Goal: Transaction & Acquisition: Purchase product/service

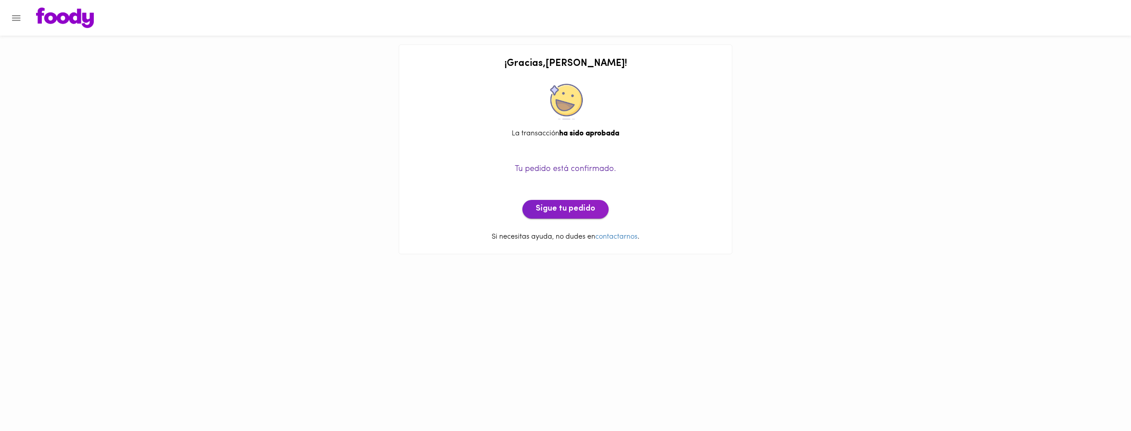
click at [578, 204] on span "Sigue tu pedido" at bounding box center [566, 209] width 60 height 10
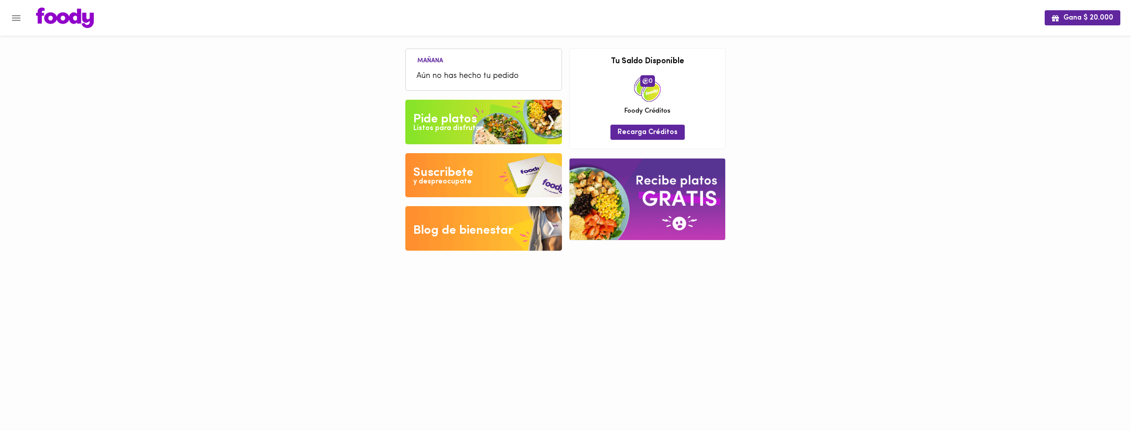
click at [473, 113] on div "Pide platos" at bounding box center [445, 119] width 64 height 18
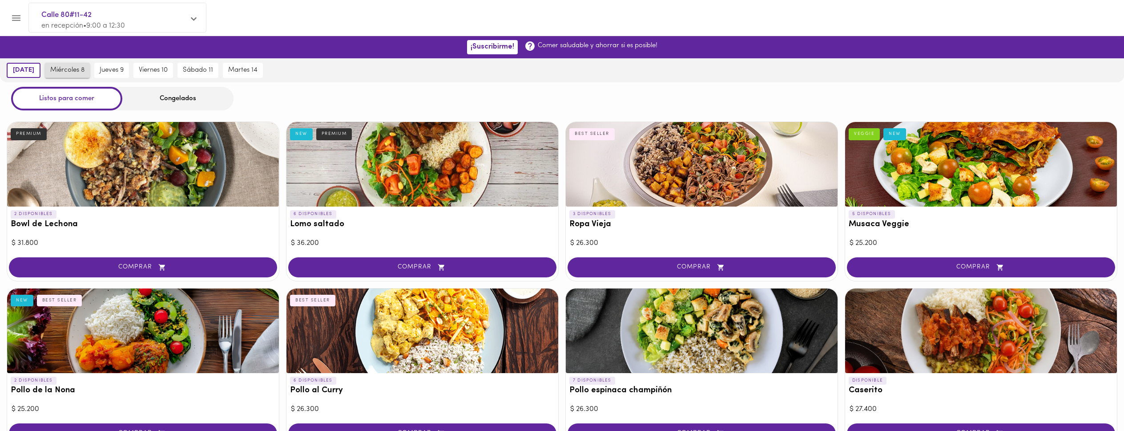
click at [68, 69] on span "miércoles 8" at bounding box center [67, 70] width 34 height 8
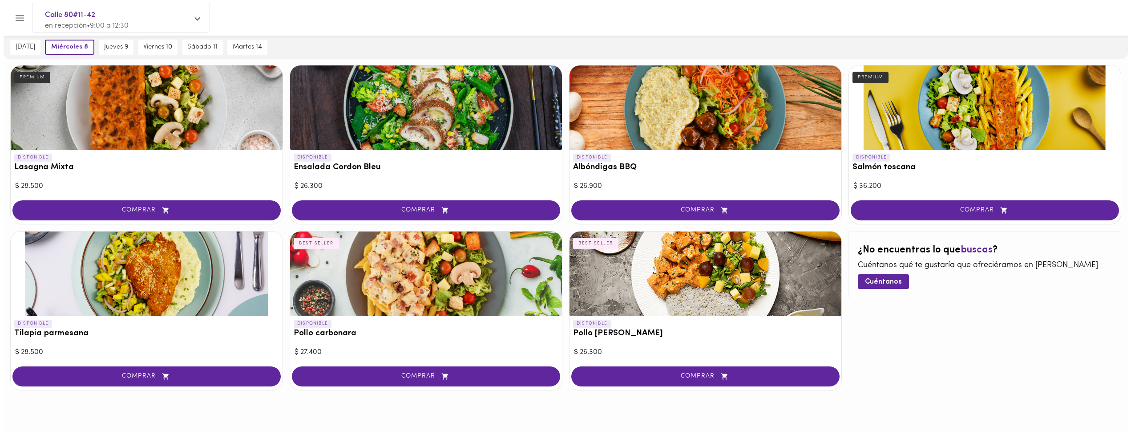
scroll to position [399, 0]
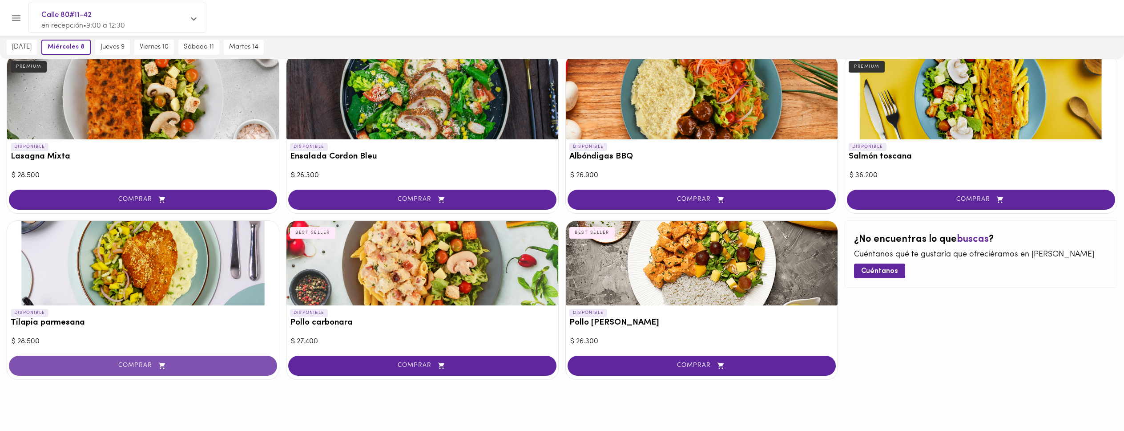
click at [141, 361] on button "COMPRAR" at bounding box center [143, 365] width 268 height 20
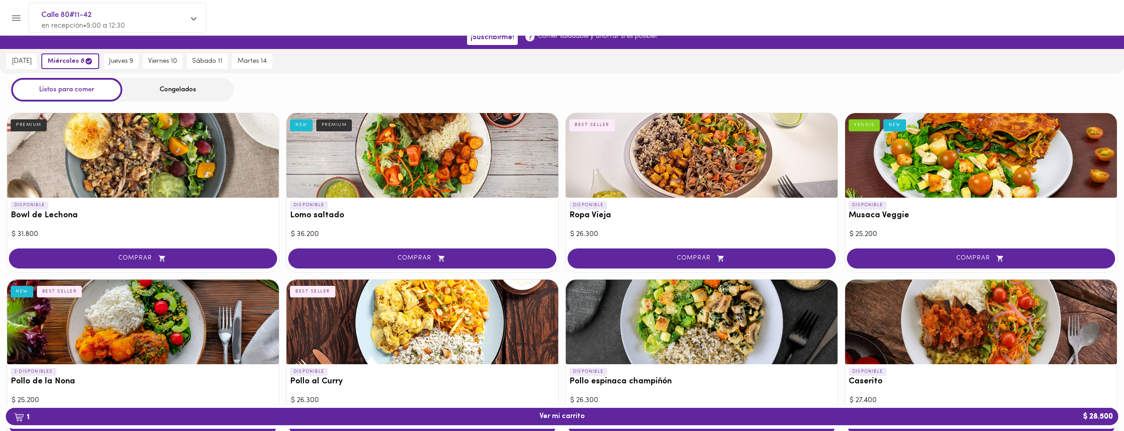
scroll to position [0, 0]
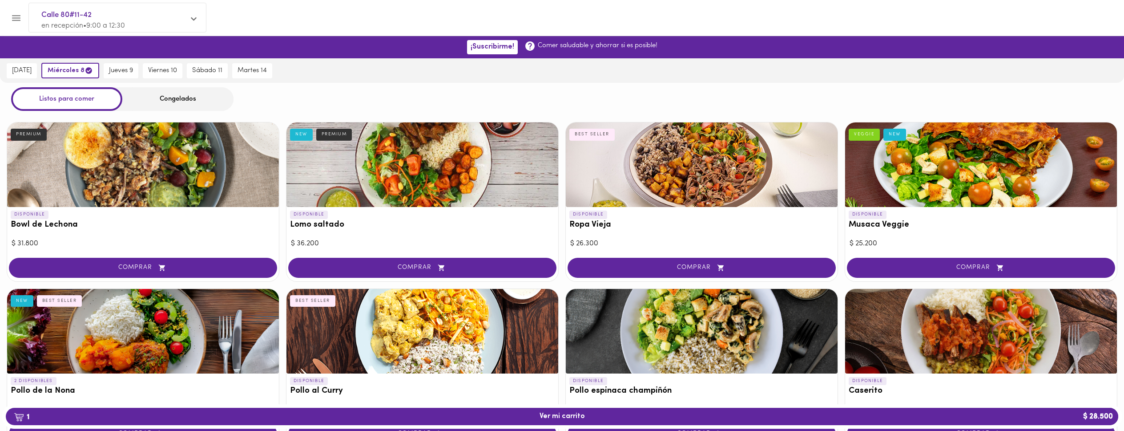
click at [182, 97] on div "Congelados" at bounding box center [177, 99] width 111 height 24
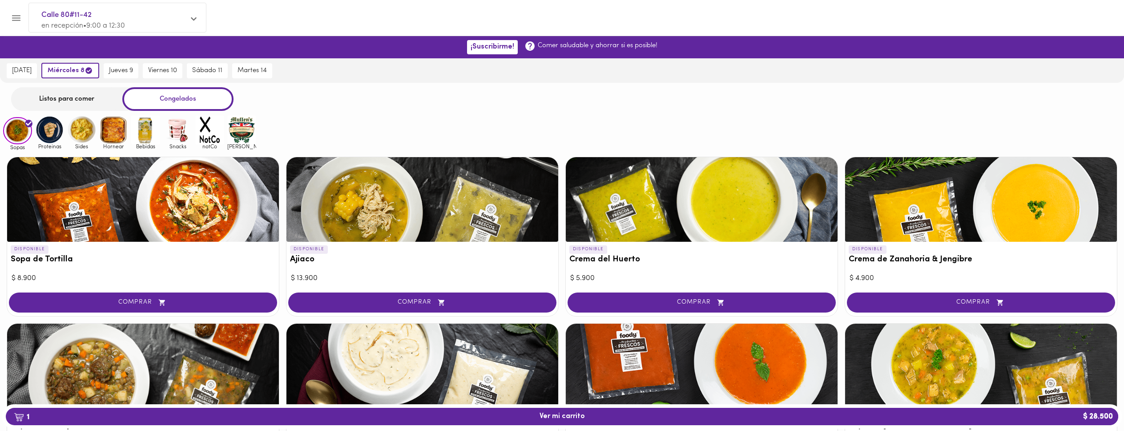
click at [76, 132] on img at bounding box center [81, 129] width 29 height 29
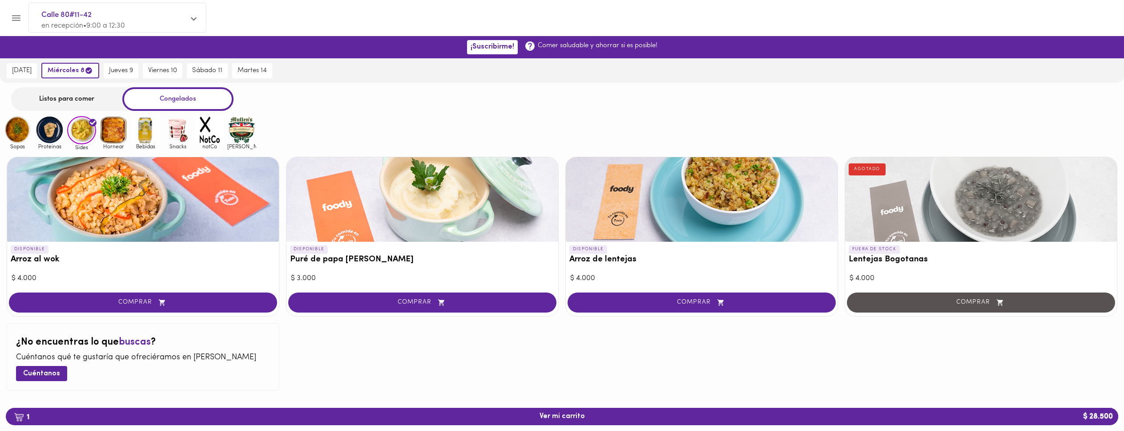
click at [56, 136] on img at bounding box center [49, 129] width 29 height 29
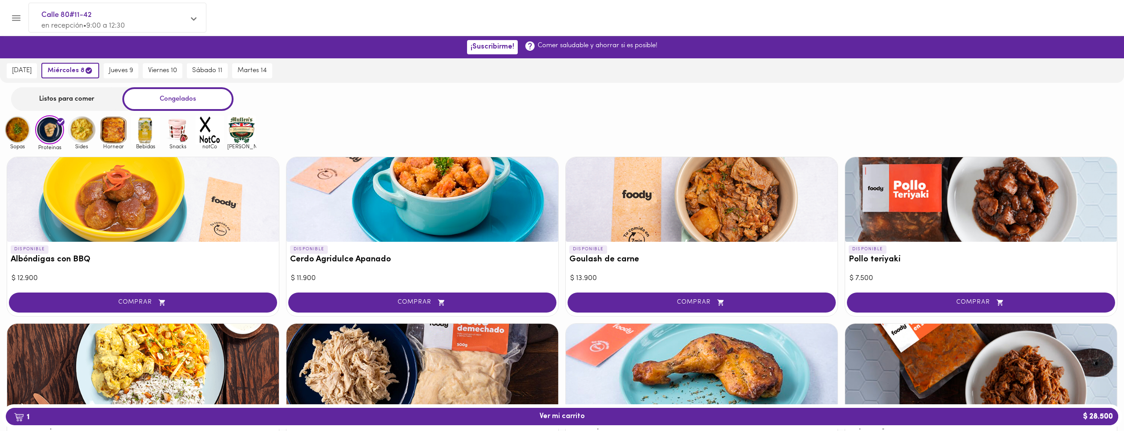
click at [17, 130] on img at bounding box center [17, 129] width 29 height 29
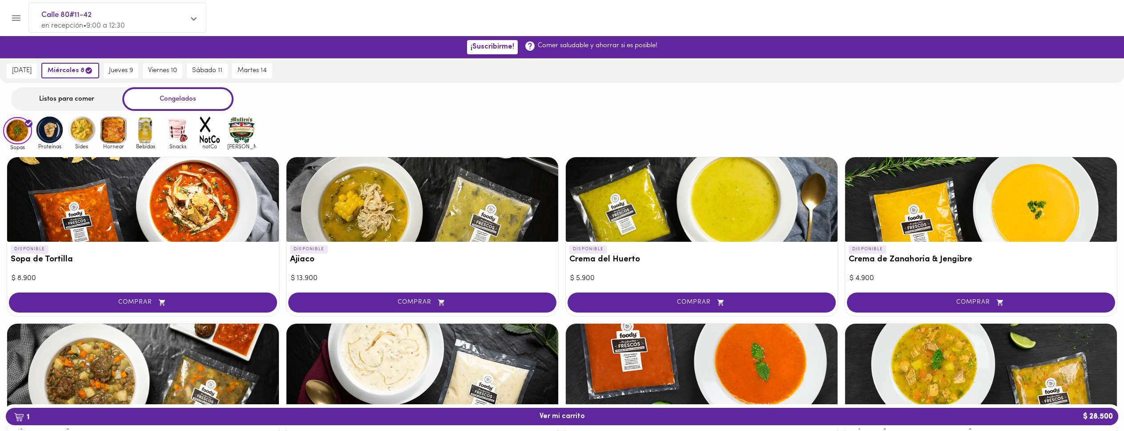
click at [46, 132] on img at bounding box center [49, 129] width 29 height 29
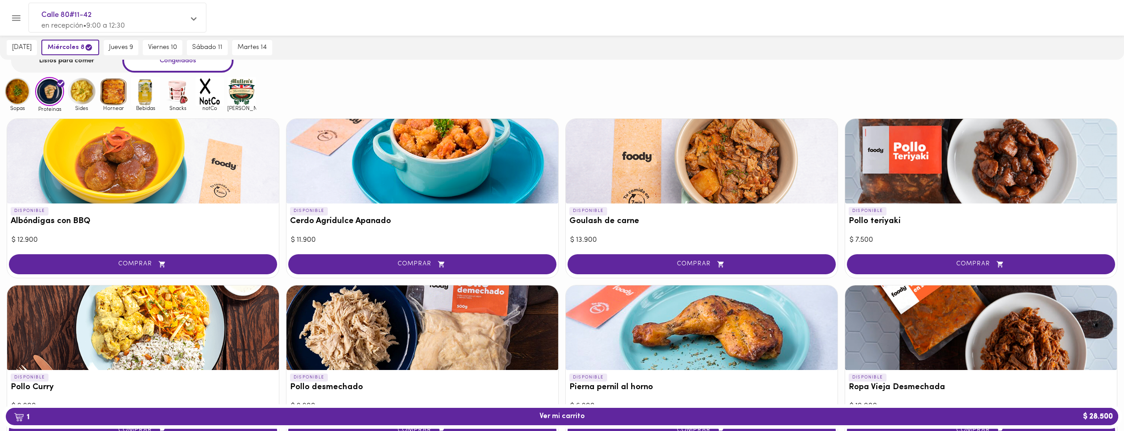
scroll to position [27, 0]
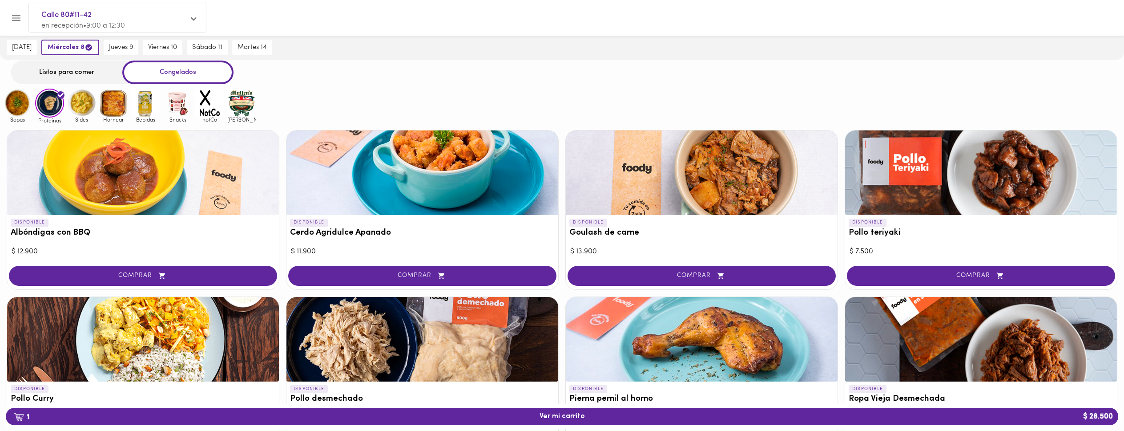
click at [77, 73] on div "Listos para comer" at bounding box center [66, 73] width 111 height 24
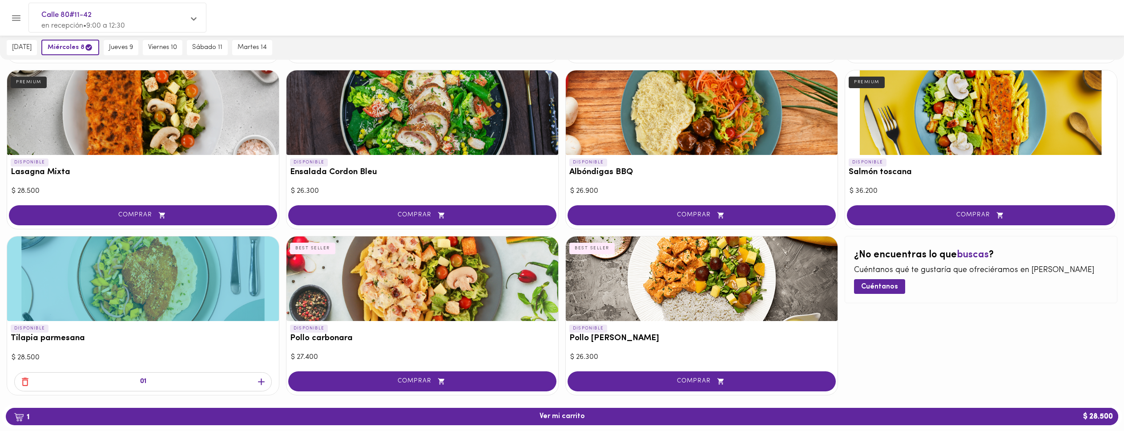
scroll to position [400, 0]
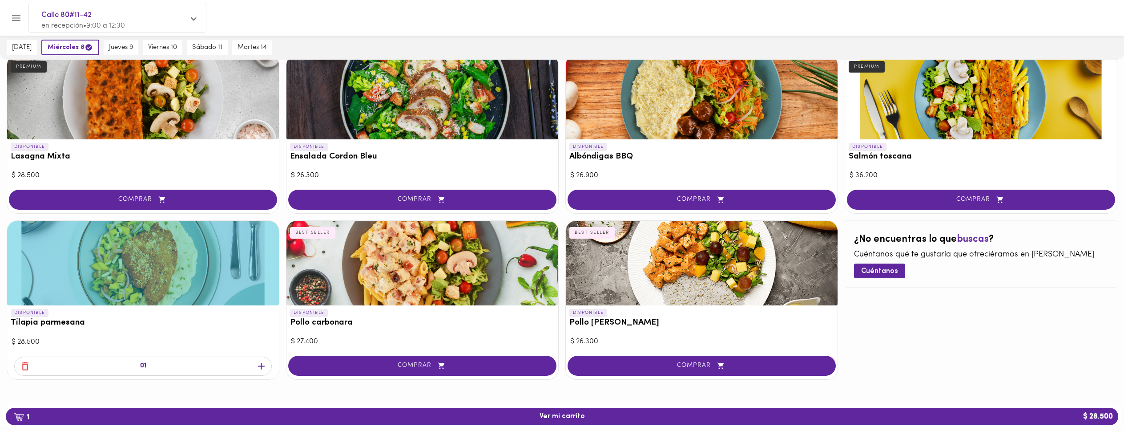
click at [264, 366] on icon "button" at bounding box center [261, 365] width 11 height 11
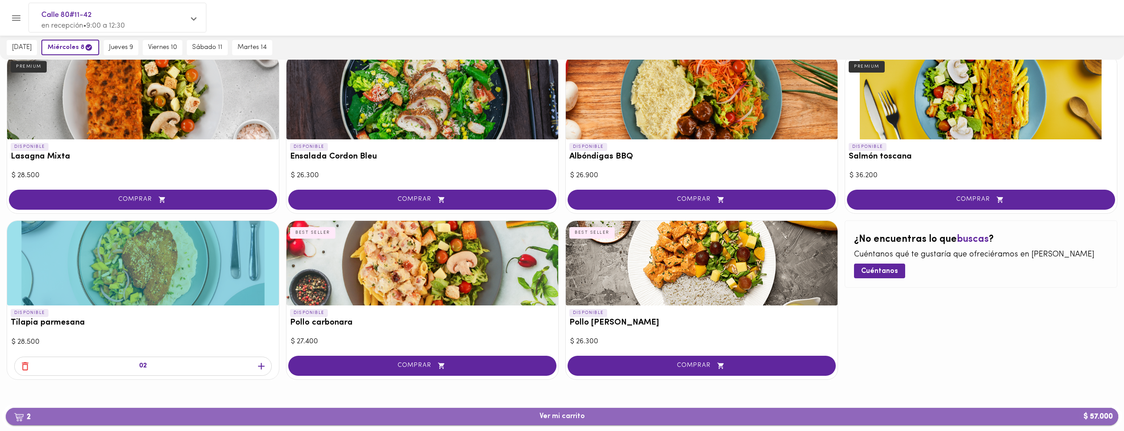
click at [561, 415] on span "2 Ver mi carrito $ 57.000" at bounding box center [562, 416] width 45 height 8
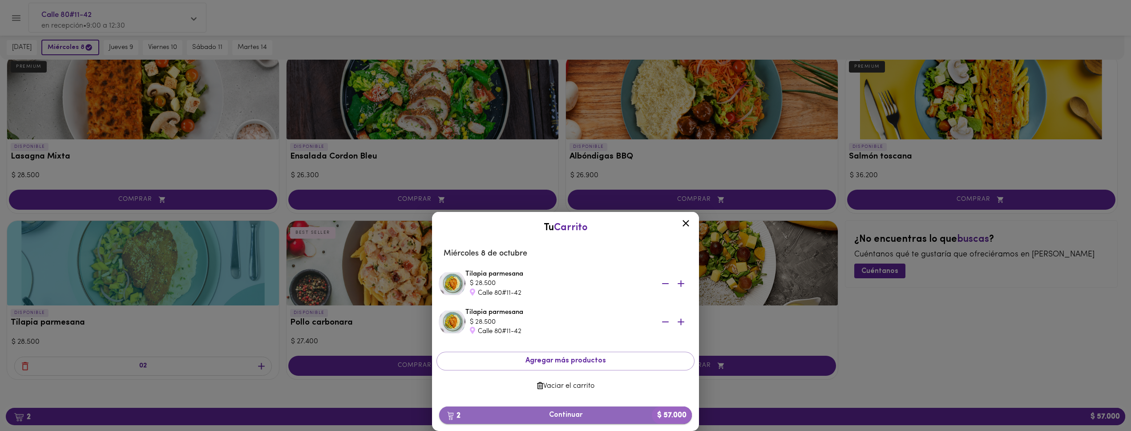
click at [574, 419] on button "2 Continuar $ 57.000" at bounding box center [565, 414] width 253 height 17
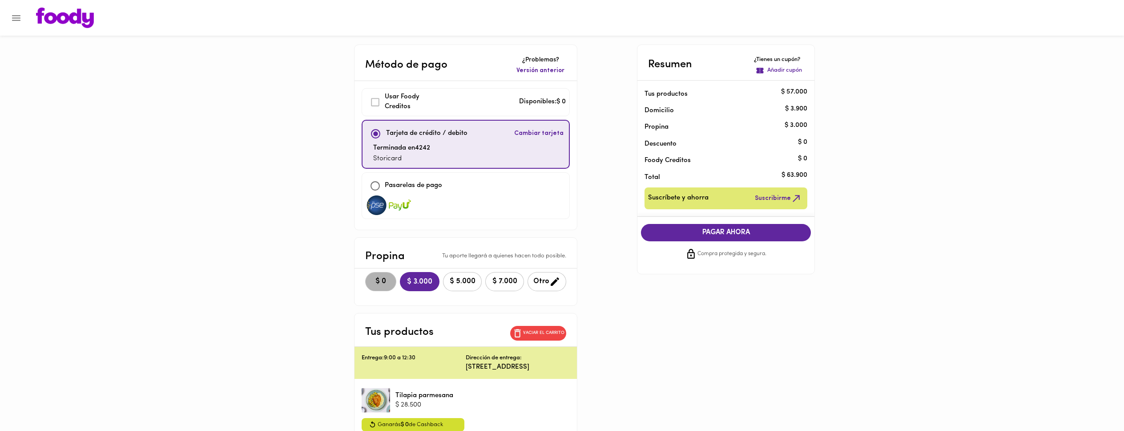
click at [371, 277] on span "$ 0" at bounding box center [381, 281] width 20 height 8
click at [740, 233] on span "PAGAR AHORA" at bounding box center [726, 232] width 152 height 8
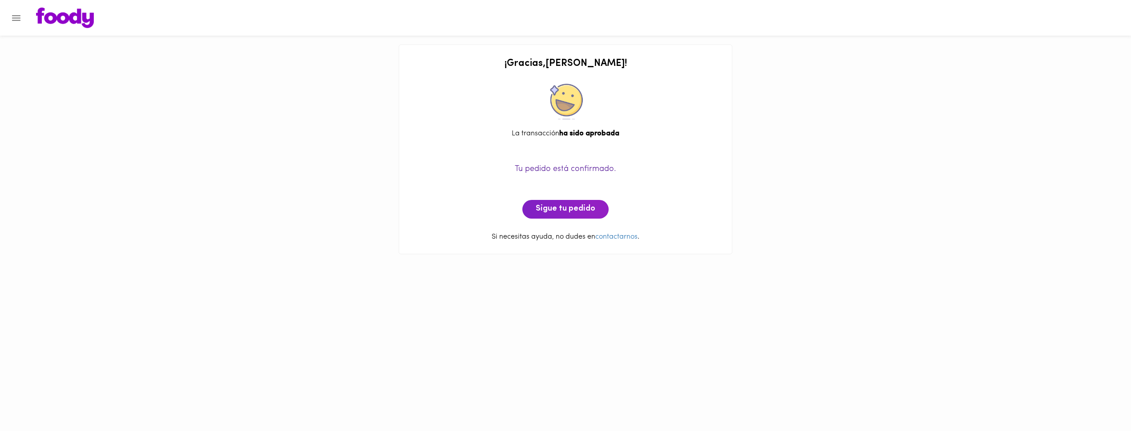
click at [725, 93] on div "¡ Gracias , [PERSON_NAME] ! La transacción ha sido aprobada Tu pedido está conf…" at bounding box center [566, 149] width 334 height 210
